Goal: Transaction & Acquisition: Purchase product/service

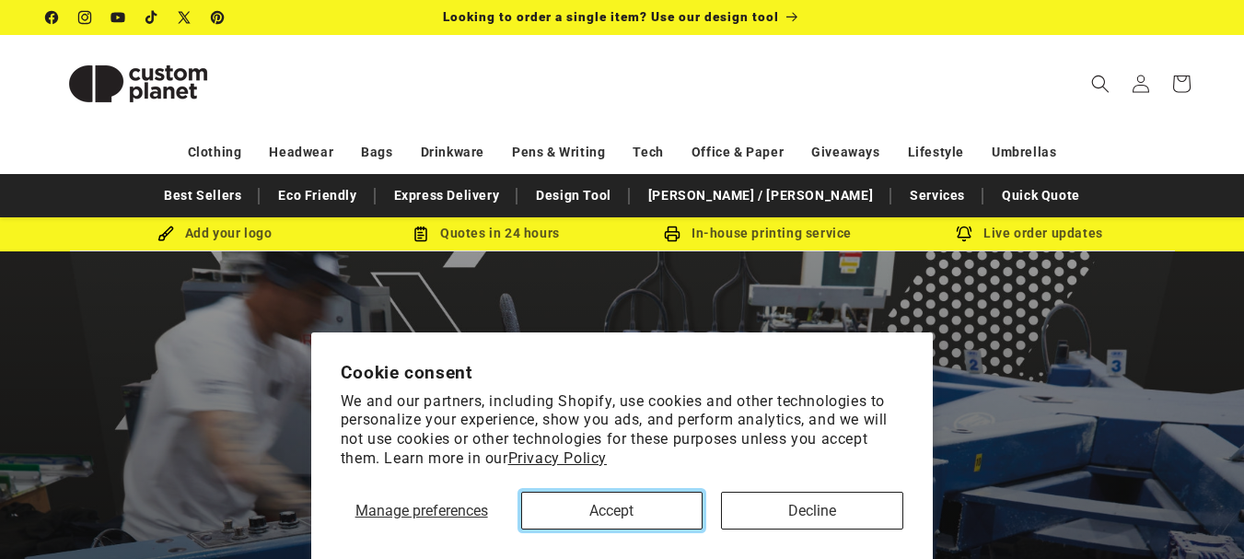
click at [647, 513] on button "Accept" at bounding box center [612, 511] width 182 height 38
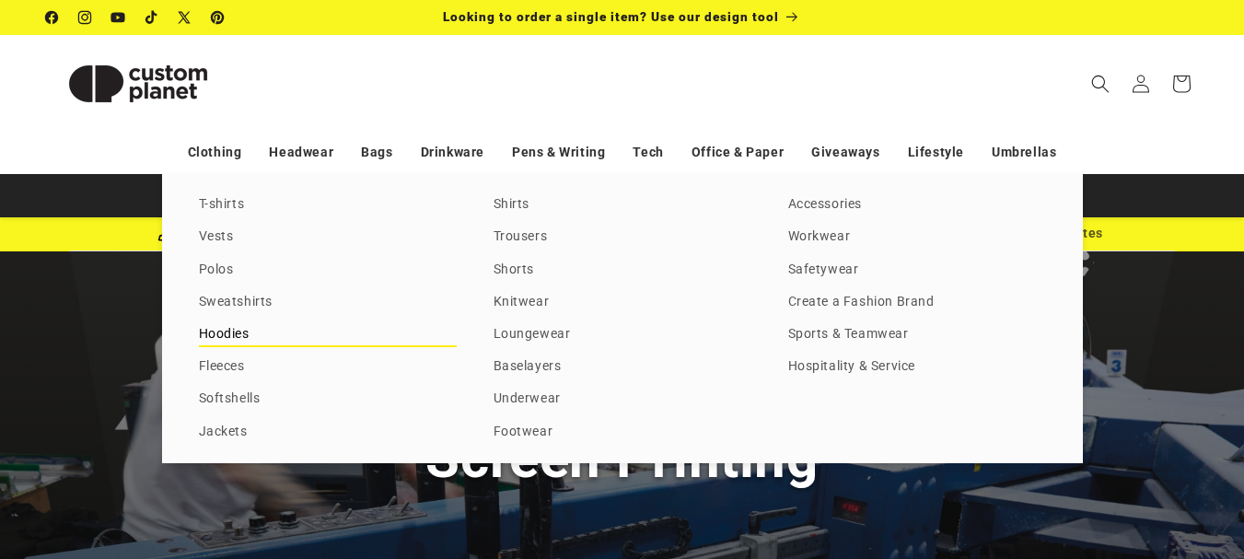
click at [231, 331] on link "Hoodies" at bounding box center [328, 334] width 258 height 25
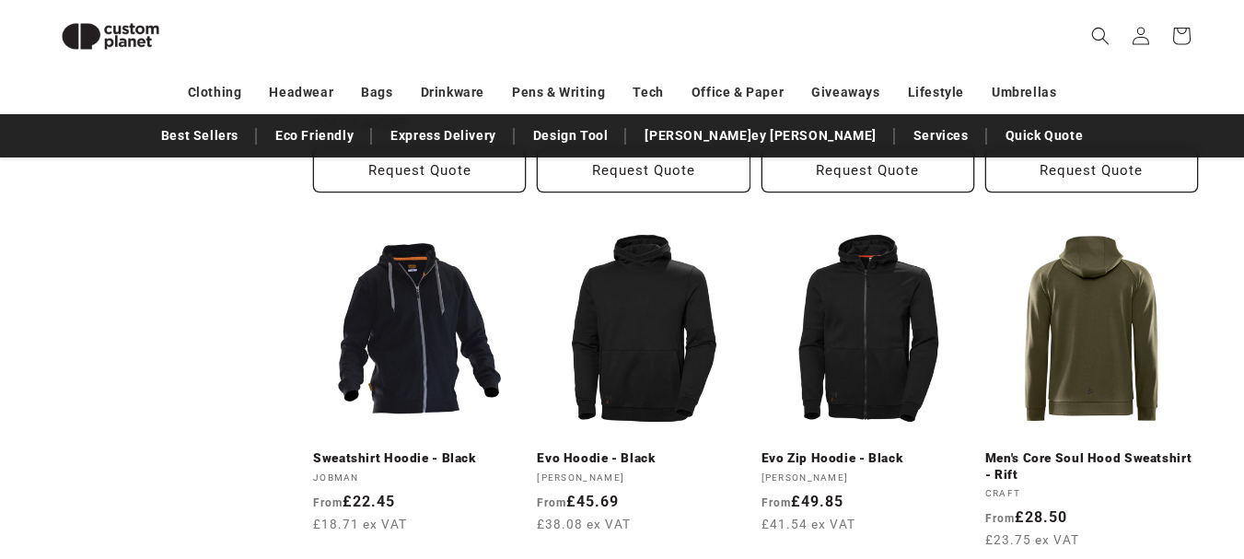
scroll to position [1837, 0]
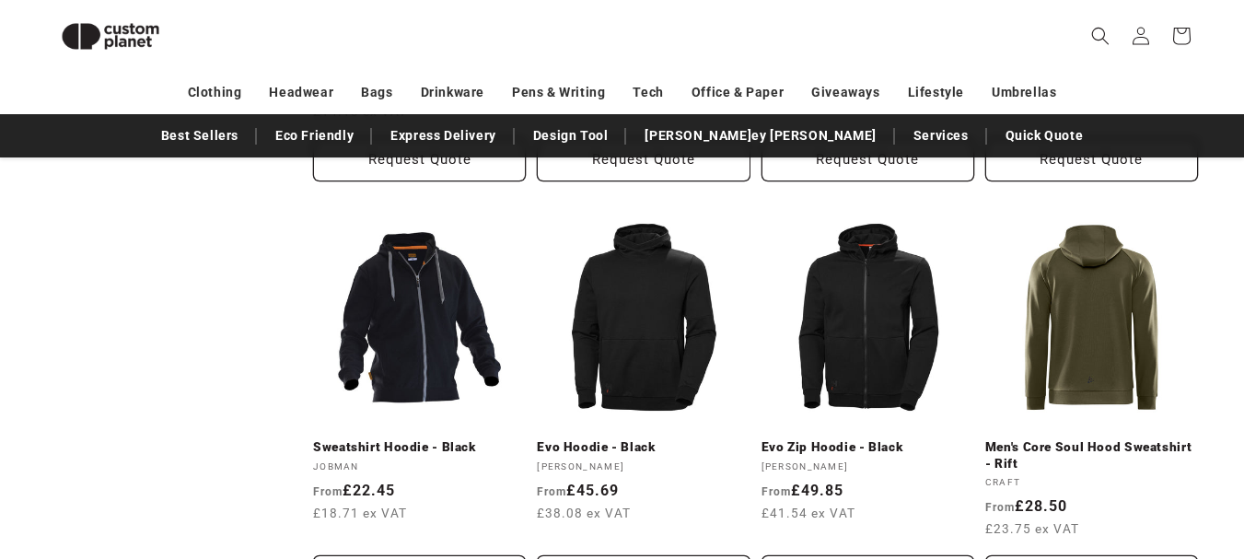
drag, startPoint x: 1257, startPoint y: 56, endPoint x: 1206, endPoint y: 360, distance: 308.0
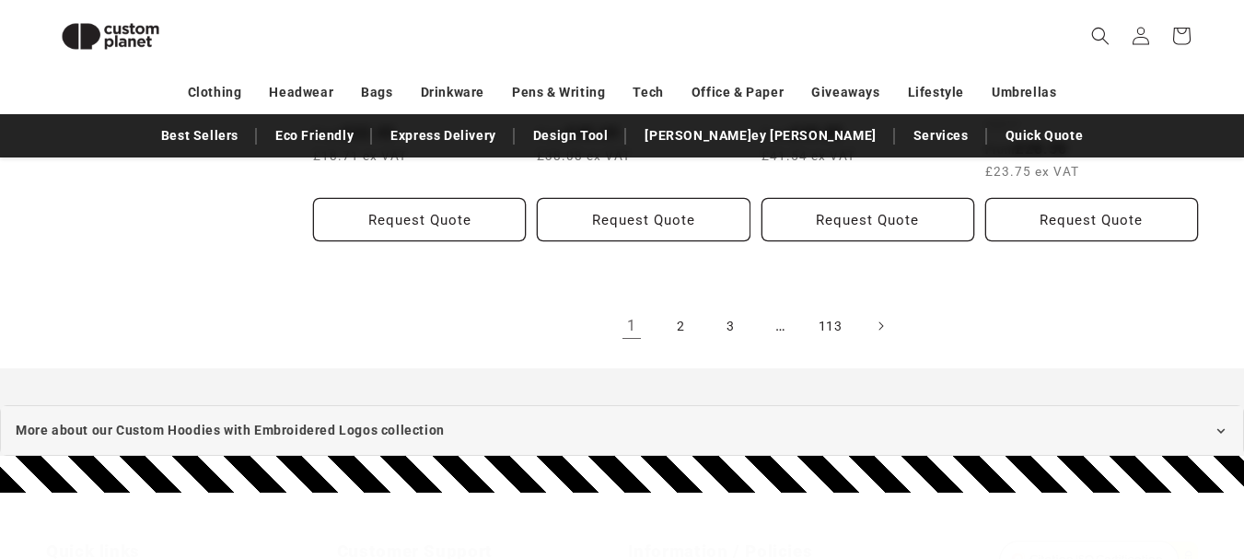
scroll to position [2228, 0]
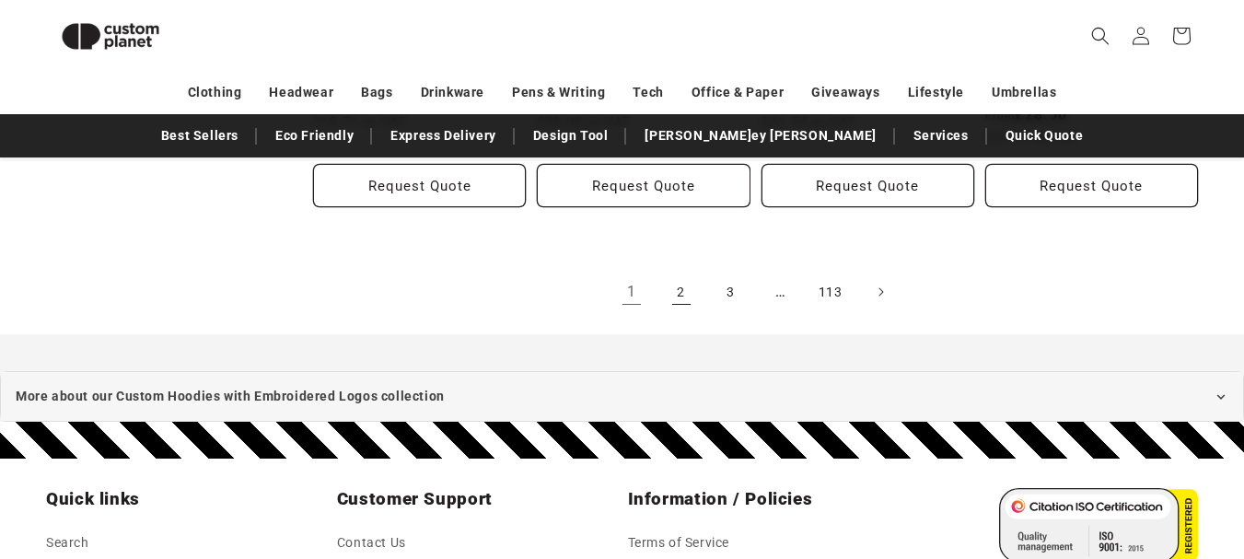
click at [675, 291] on link "2" at bounding box center [681, 292] width 41 height 41
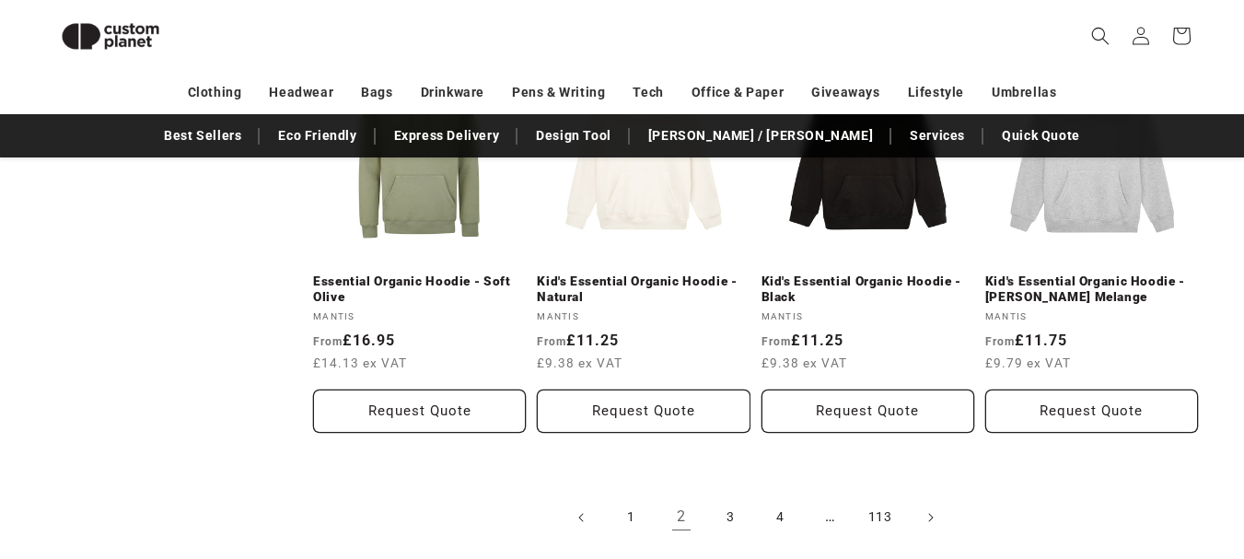
scroll to position [2132, 0]
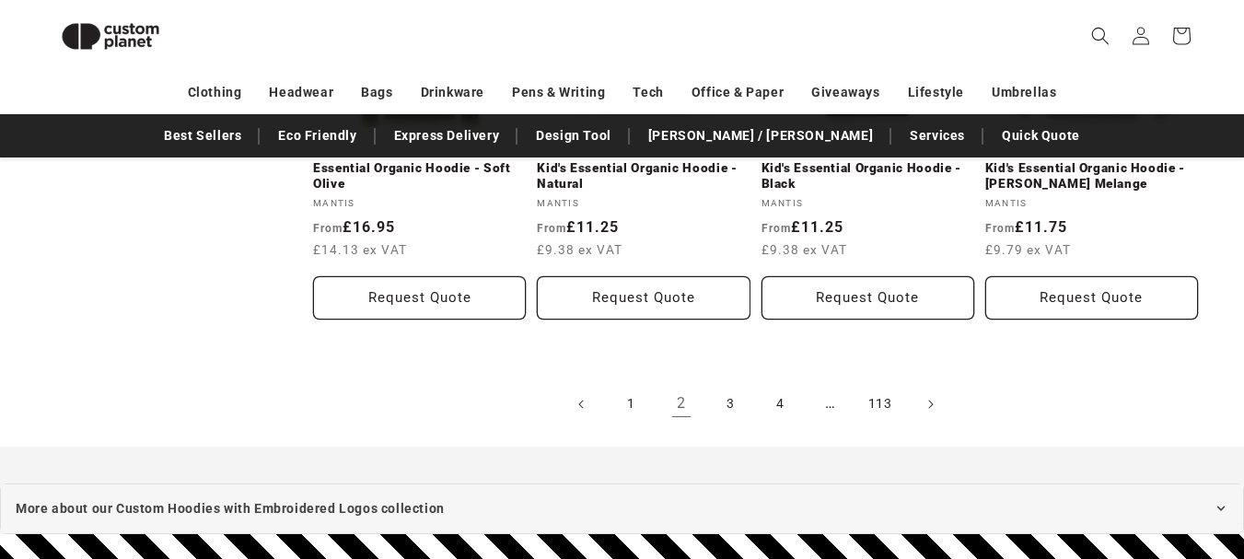
drag, startPoint x: 1257, startPoint y: 133, endPoint x: 1171, endPoint y: 367, distance: 249.9
click at [727, 389] on link "3" at bounding box center [731, 404] width 41 height 41
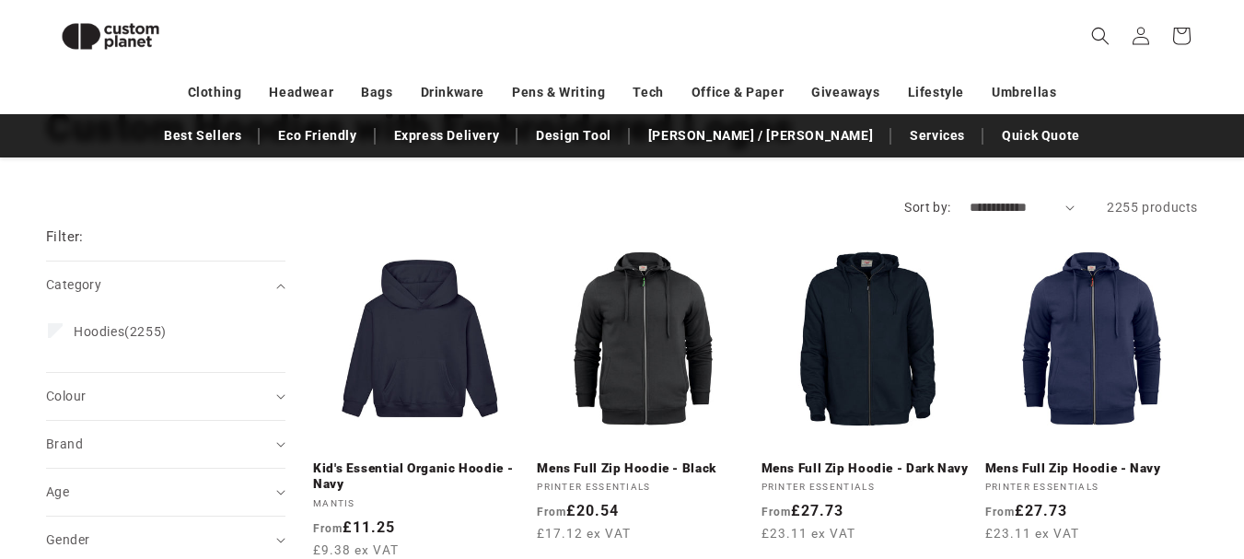
scroll to position [135, 0]
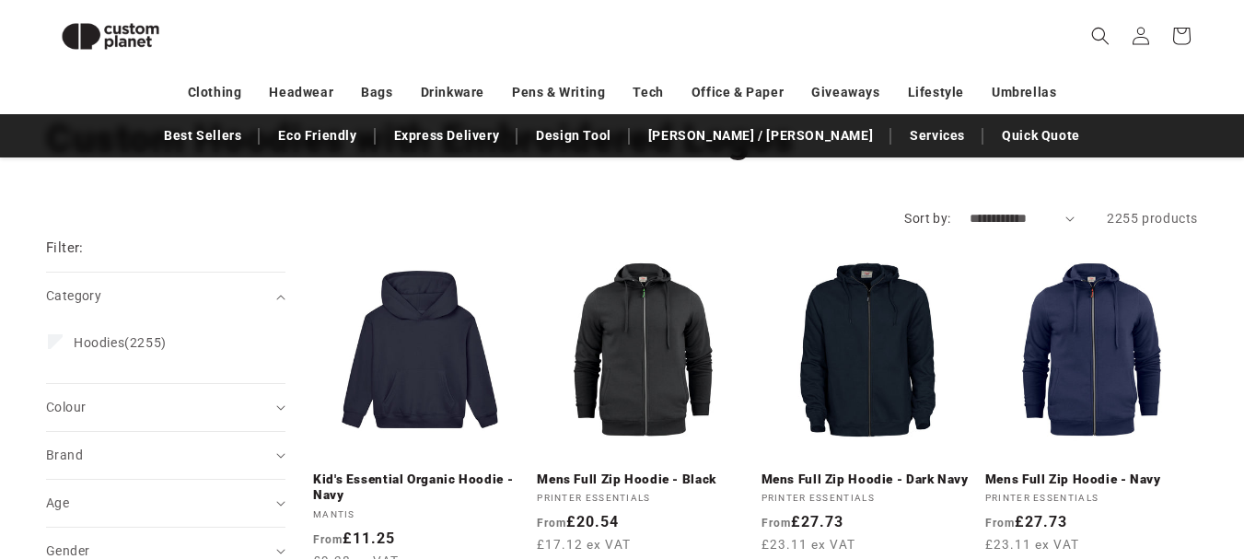
drag, startPoint x: 1257, startPoint y: 110, endPoint x: 1246, endPoint y: 56, distance: 54.5
click at [1243, 56] on html "Skip to content Facebook Instagram YouTube TikTok X (Twitter) Pinterest Looking…" at bounding box center [622, 144] width 1244 height 559
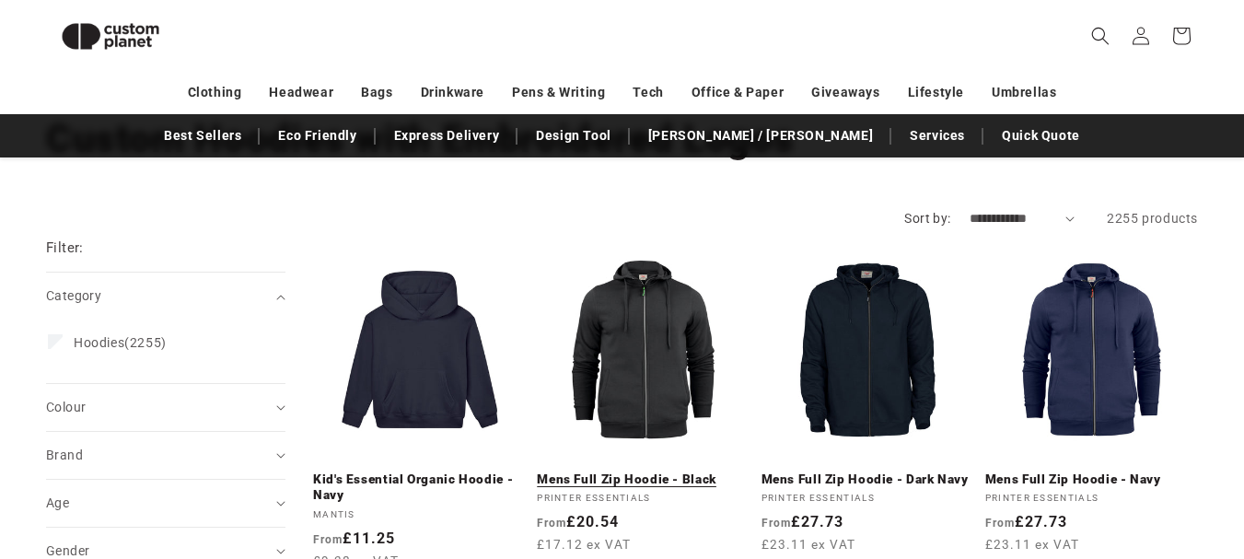
click at [647, 471] on link "Mens Full Zip Hoodie - Black" at bounding box center [643, 479] width 213 height 17
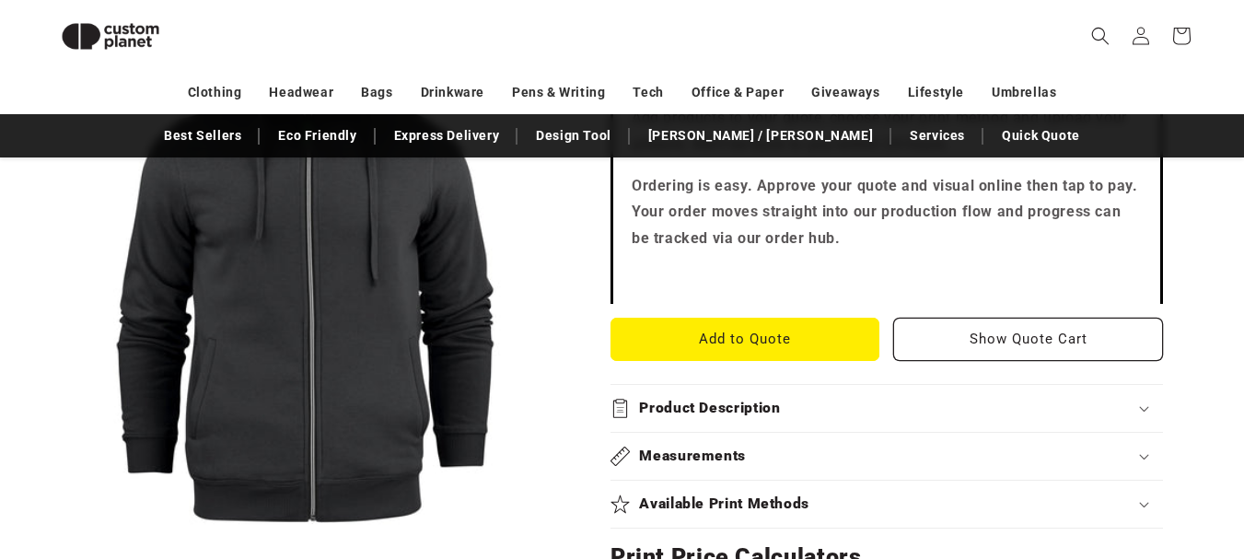
scroll to position [591, 0]
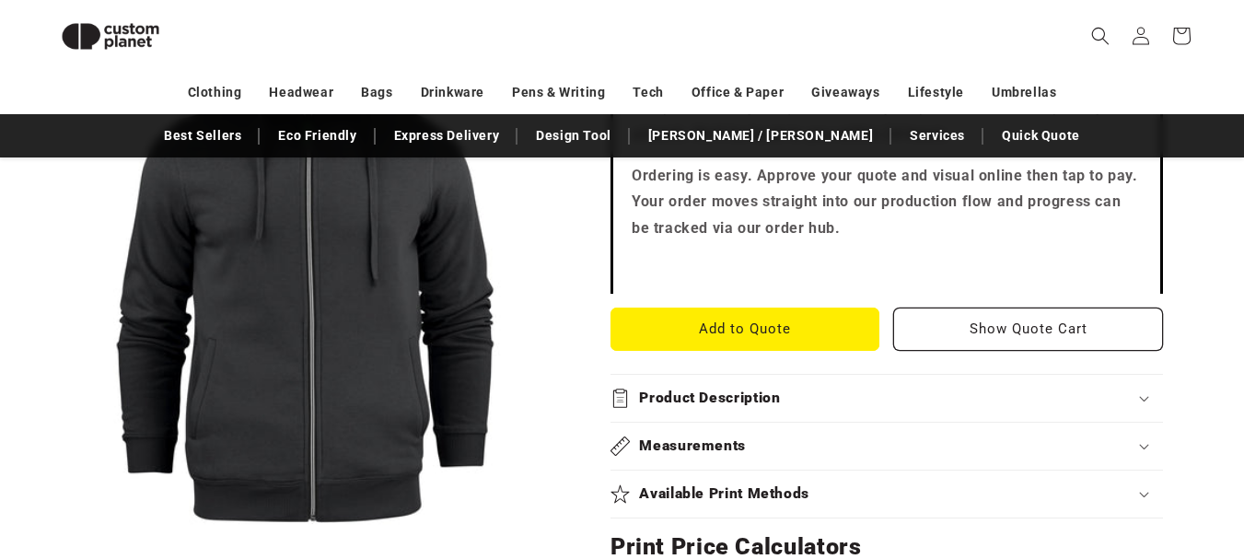
drag, startPoint x: 1257, startPoint y: 22, endPoint x: 1223, endPoint y: 133, distance: 115.3
click at [766, 318] on button "Add to Quote" at bounding box center [745, 328] width 270 height 43
